Goal: Task Accomplishment & Management: Use online tool/utility

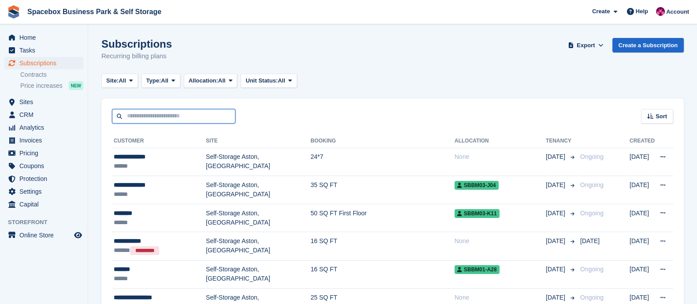
click at [163, 120] on input "text" at bounding box center [173, 116] width 123 height 15
click at [46, 77] on link "Contracts" at bounding box center [51, 75] width 63 height 8
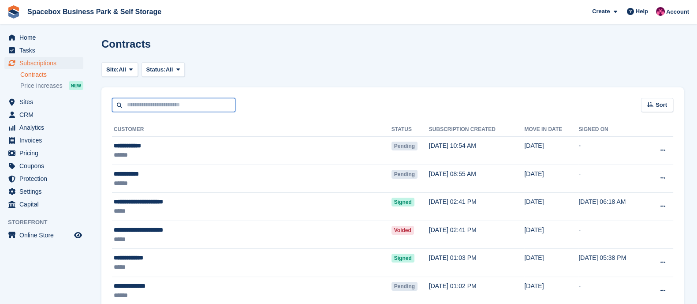
click at [172, 104] on input "text" at bounding box center [173, 105] width 123 height 15
type input "******"
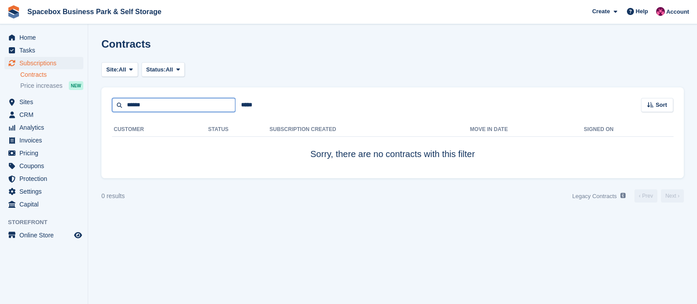
drag, startPoint x: 153, startPoint y: 104, endPoint x: 115, endPoint y: 108, distance: 38.5
click at [115, 108] on input "******" at bounding box center [173, 105] width 123 height 15
click at [37, 110] on span "CRM" at bounding box center [45, 114] width 53 height 12
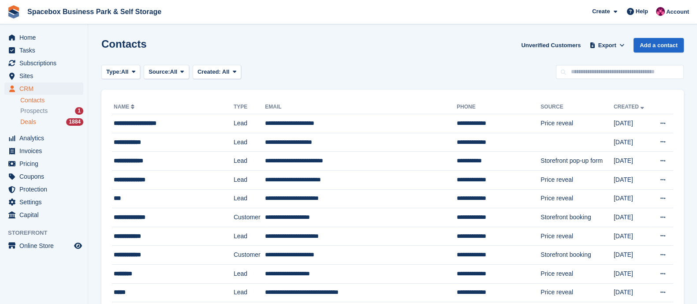
click at [47, 121] on div "Deals 1884" at bounding box center [51, 122] width 63 height 8
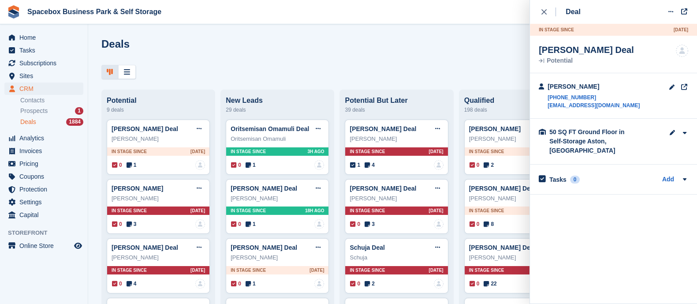
click at [538, 10] on div "Deal Edit deal Mark as won Mark as lost Delete deal In stage since 2D AGO Bikas…" at bounding box center [613, 97] width 167 height 194
click at [542, 10] on icon "close" at bounding box center [543, 11] width 5 height 5
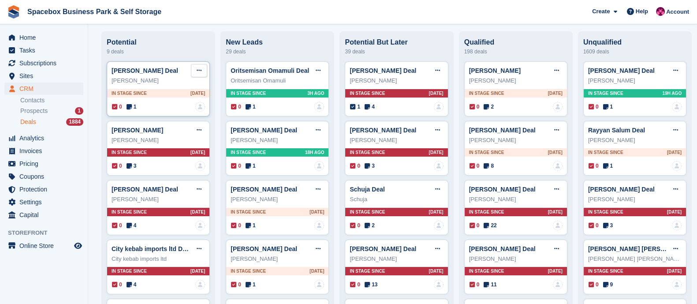
scroll to position [91, 0]
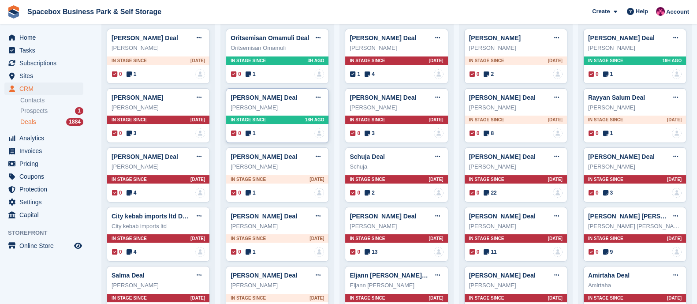
click at [272, 115] on div "Louise Hewins Deal Edit deal Mark as won Mark as lost Delete deal Louise Hewins…" at bounding box center [277, 115] width 103 height 55
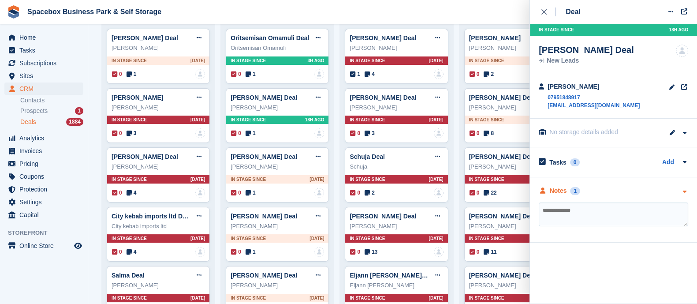
click at [553, 190] on div "Notes" at bounding box center [557, 190] width 17 height 9
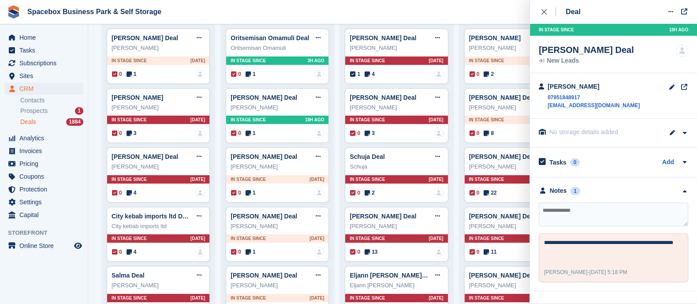
click at [559, 212] on textarea at bounding box center [612, 214] width 149 height 24
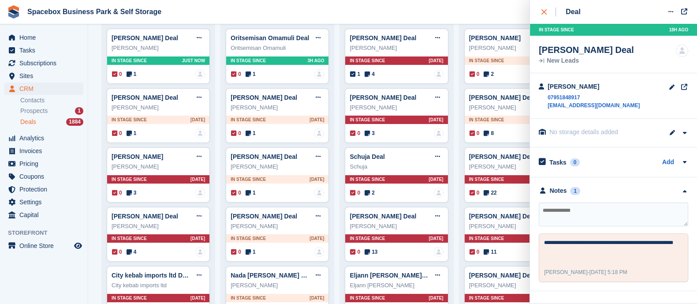
click at [544, 18] on button "close" at bounding box center [548, 12] width 20 height 24
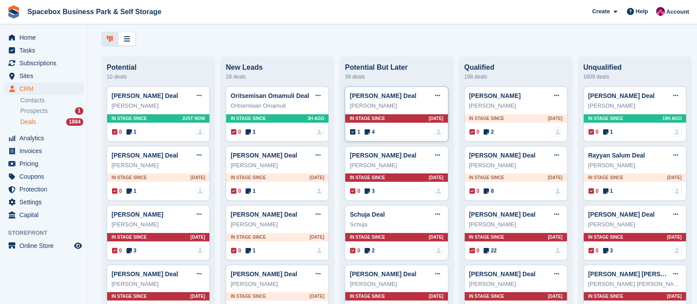
scroll to position [33, 0]
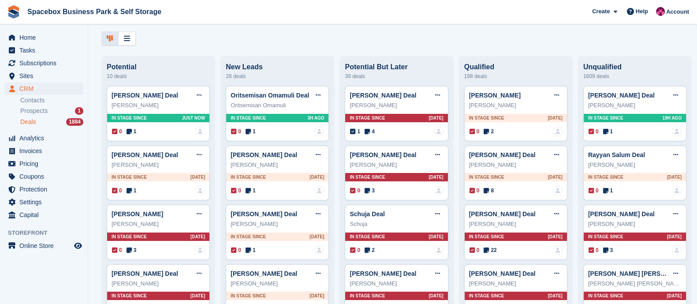
click at [193, 15] on span "Spacebox Business Park & Self Storage Create Subscription Invoice Contact Deal …" at bounding box center [348, 12] width 697 height 24
